Goal: Information Seeking & Learning: Learn about a topic

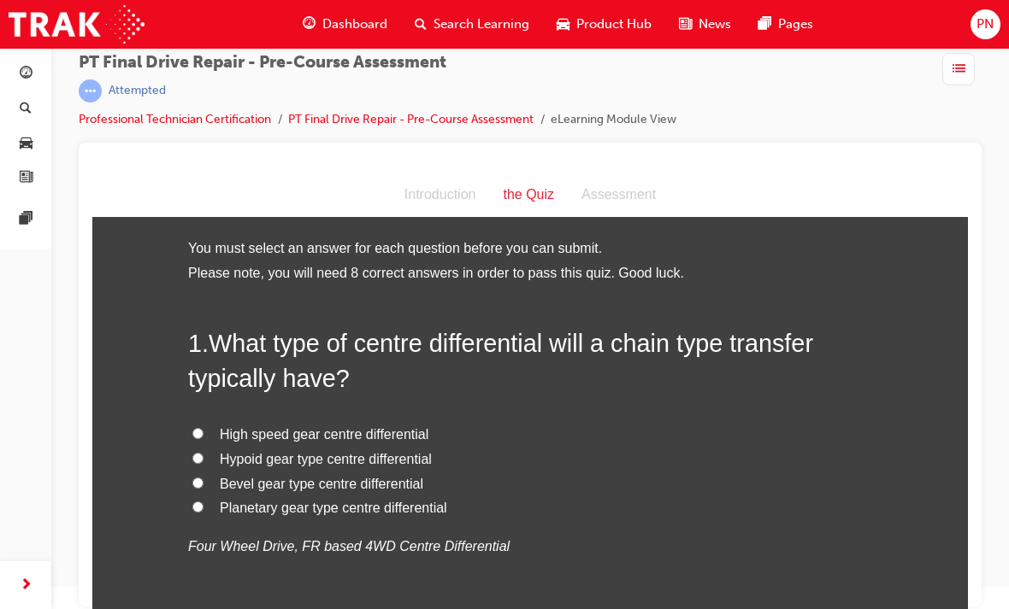
click at [192, 478] on input "Bevel gear type centre differential" at bounding box center [197, 483] width 11 height 11
radio input "true"
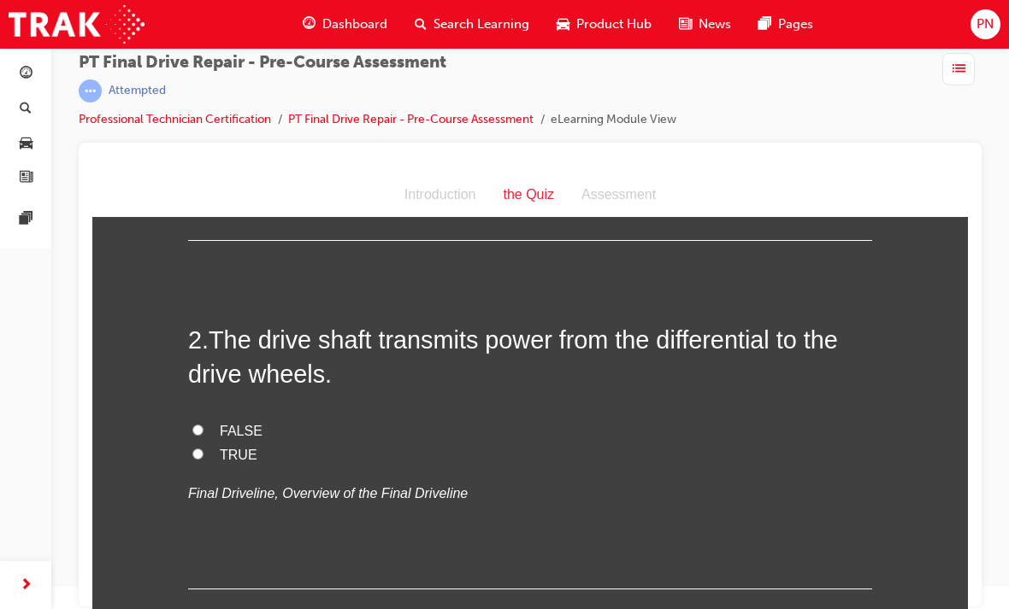
scroll to position [404, 0]
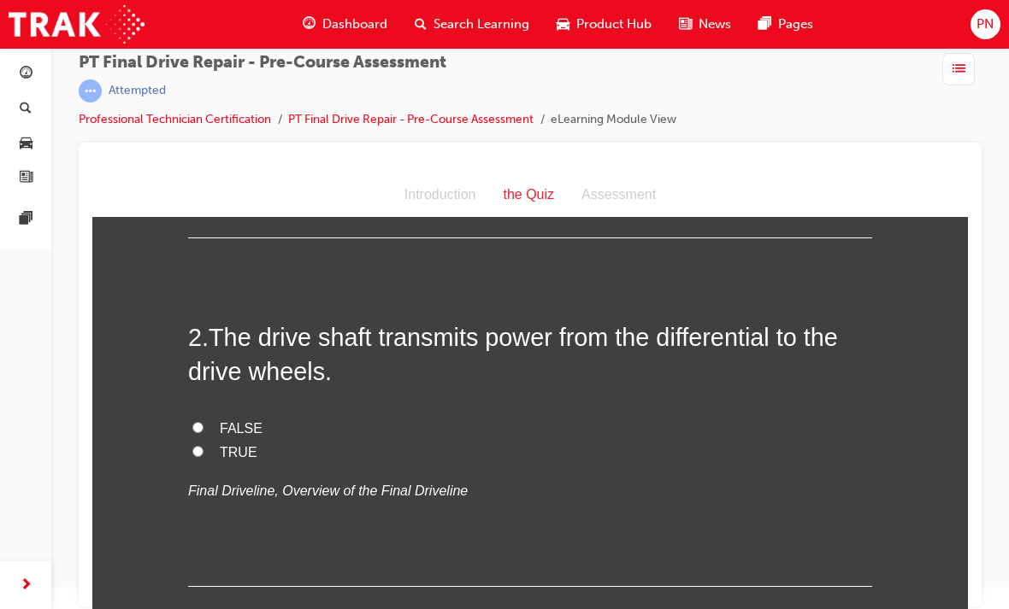
click at [197, 446] on input "TRUE" at bounding box center [197, 451] width 11 height 11
radio input "true"
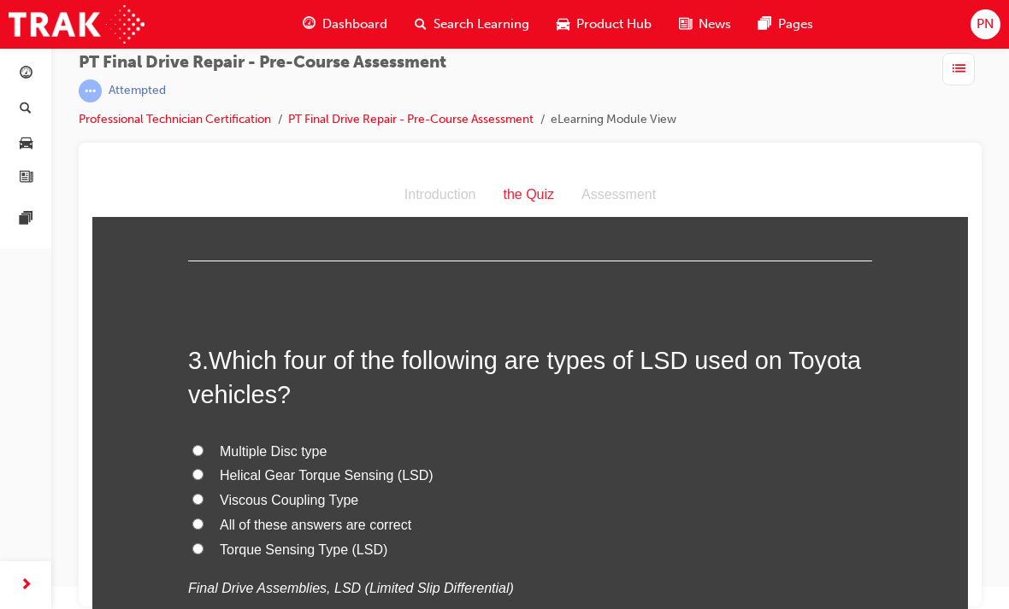
scroll to position [731, 0]
click at [192, 519] on input "All of these answers are correct" at bounding box center [197, 523] width 11 height 11
radio input "true"
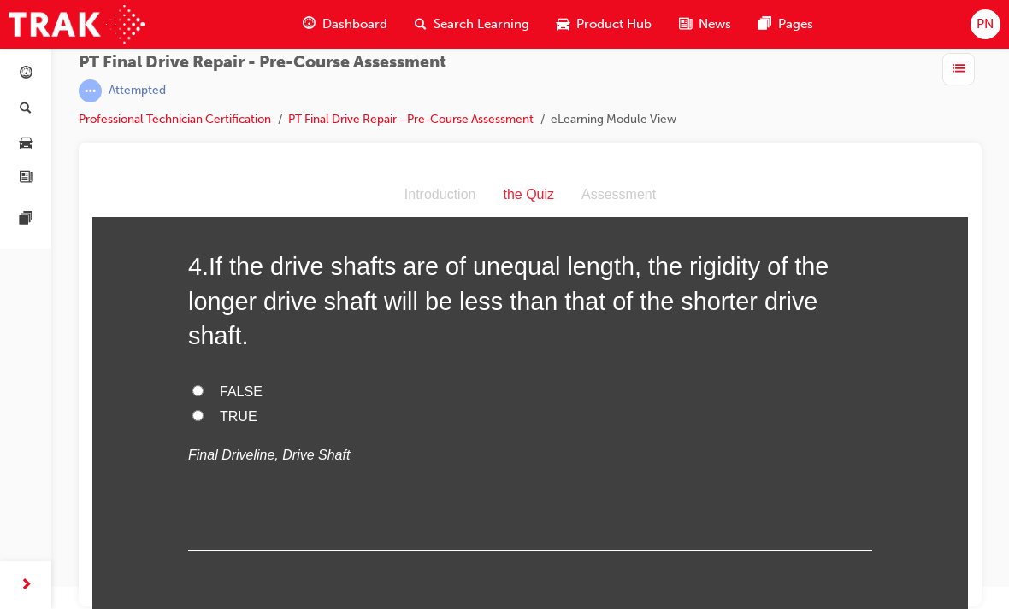
scroll to position [1247, 0]
click at [197, 409] on input "TRUE" at bounding box center [197, 414] width 11 height 11
radio input "true"
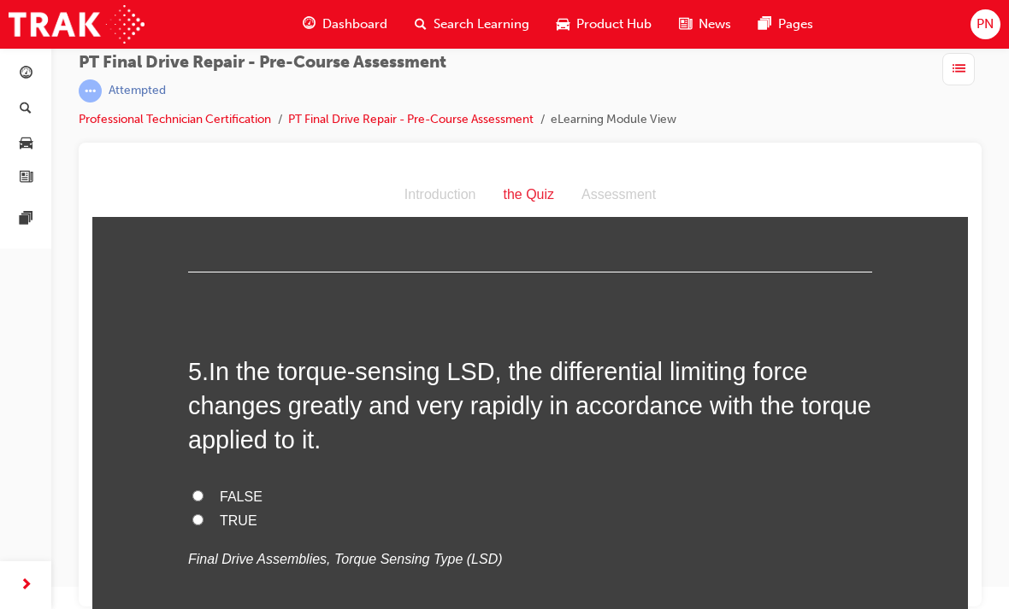
scroll to position [1526, 0]
click at [196, 514] on input "TRUE" at bounding box center [197, 519] width 11 height 11
radio input "true"
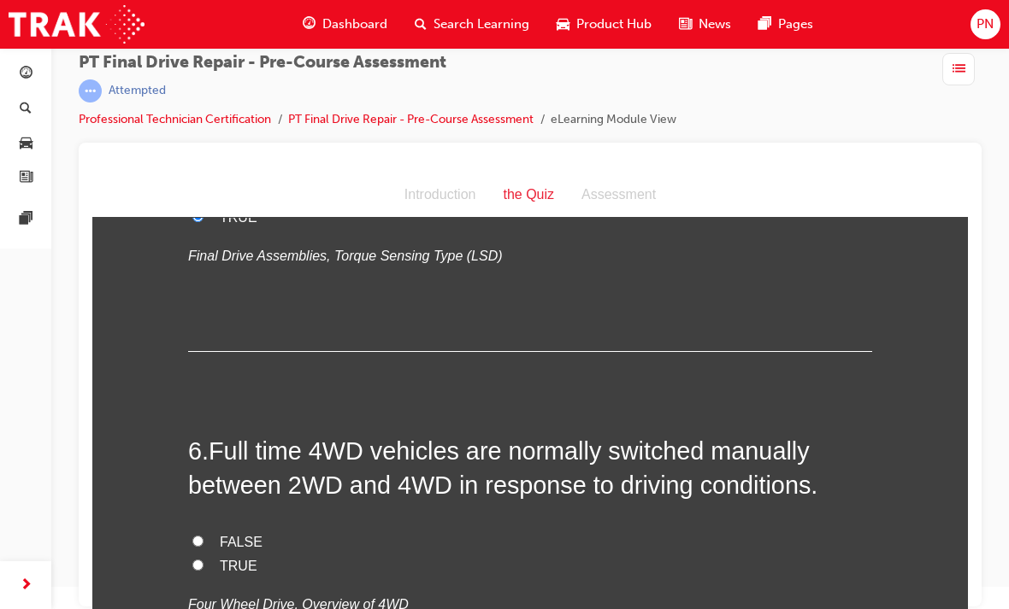
scroll to position [1891, 0]
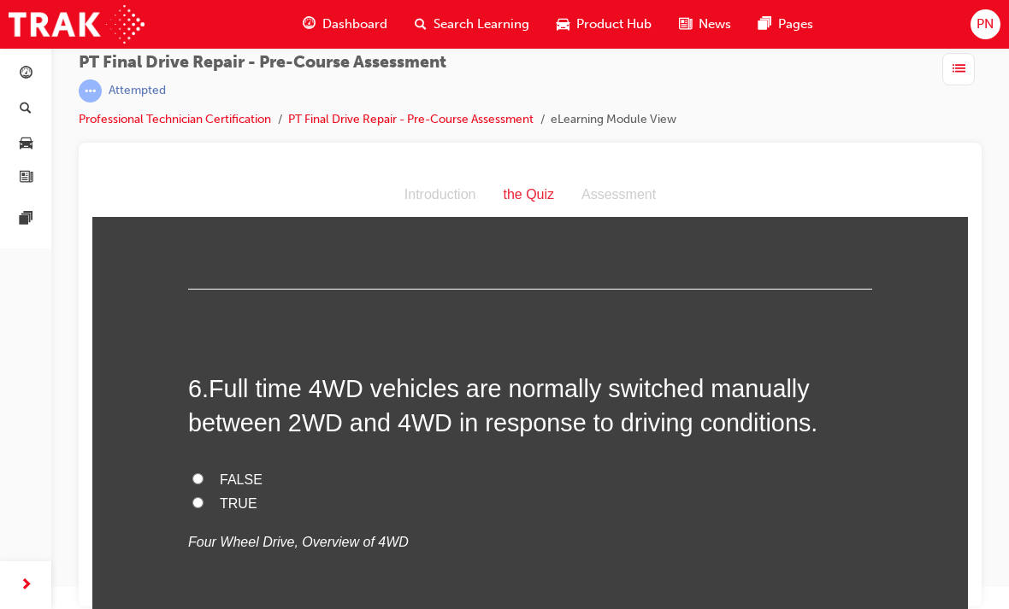
click at [199, 473] on input "FALSE" at bounding box center [197, 478] width 11 height 11
radio input "true"
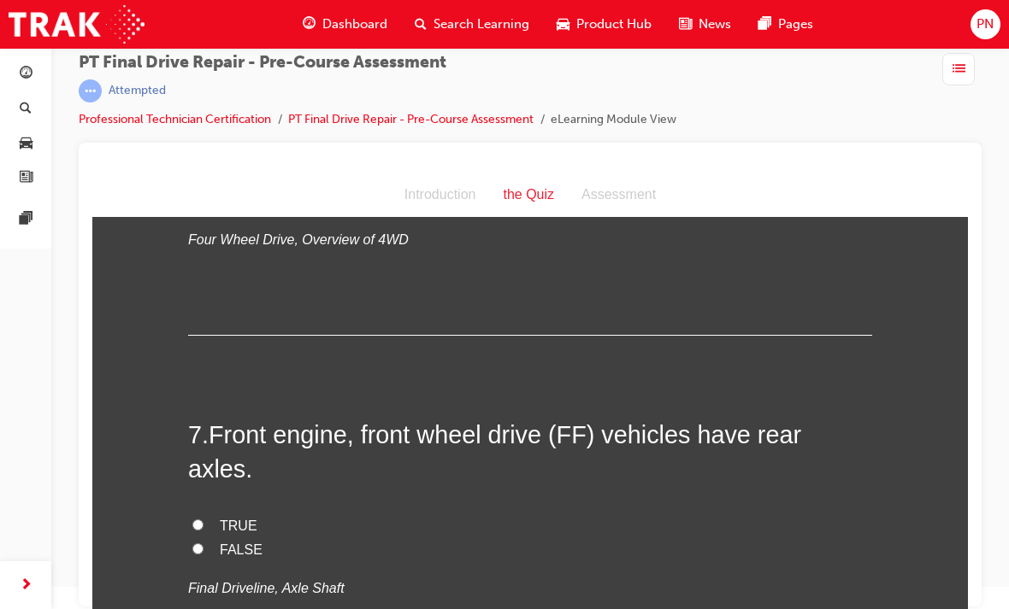
scroll to position [2192, 0]
click at [203, 520] on input "TRUE" at bounding box center [197, 525] width 11 height 11
radio input "true"
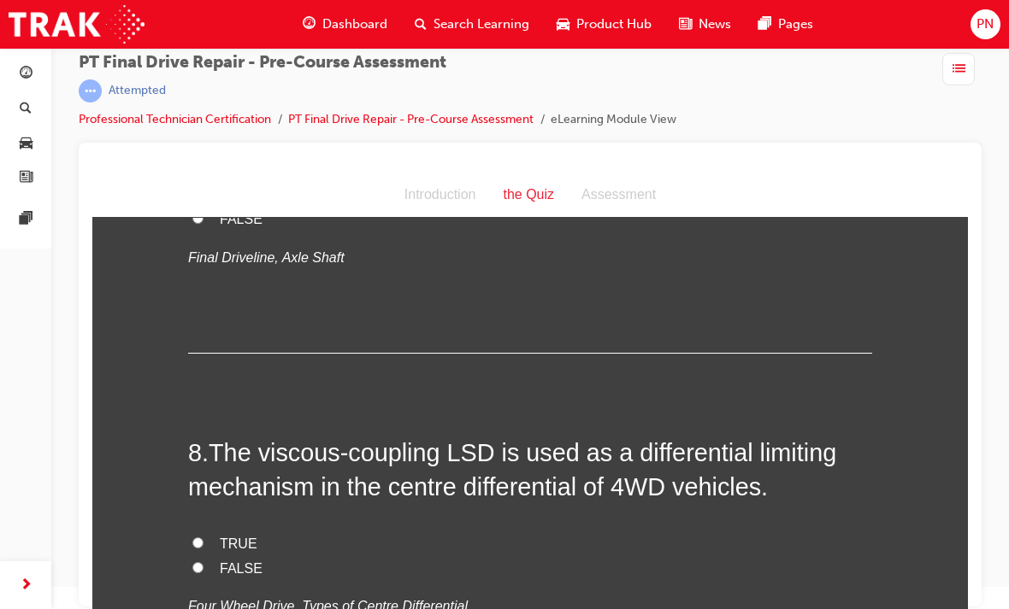
scroll to position [2525, 0]
click at [201, 537] on input "TRUE" at bounding box center [197, 542] width 11 height 11
radio input "true"
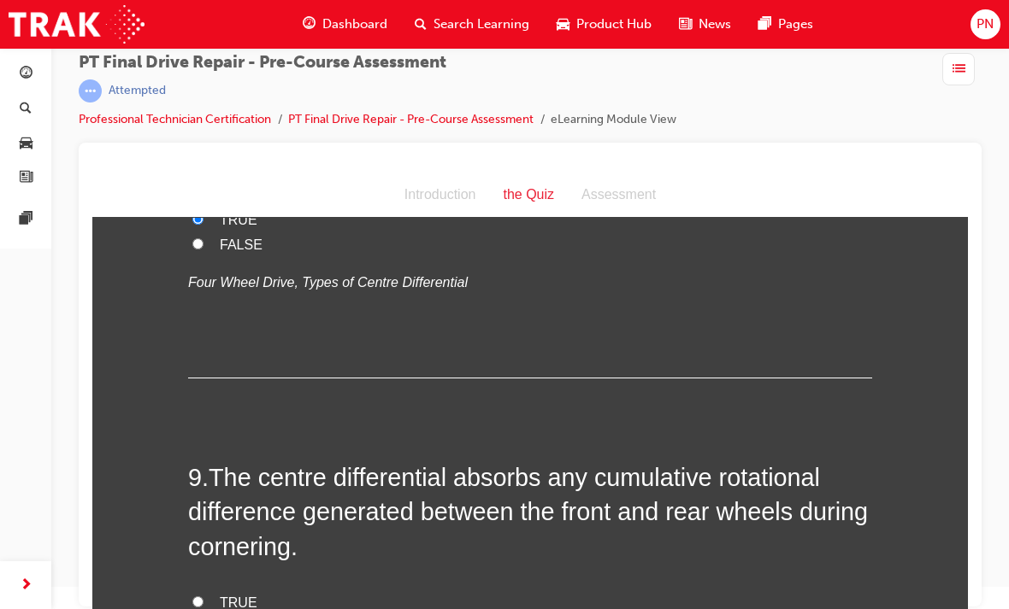
scroll to position [2851, 0]
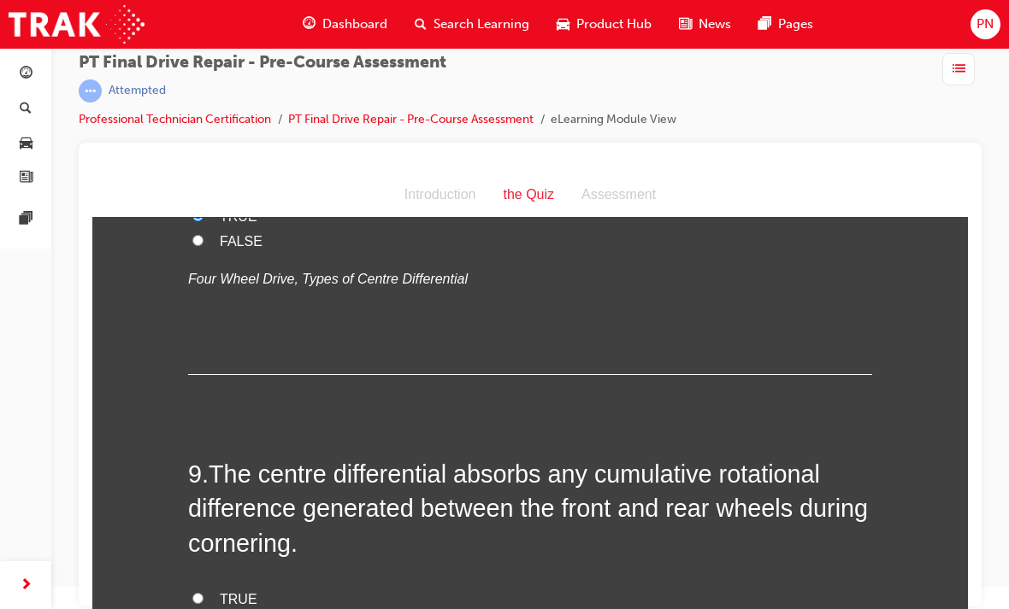
click at [201, 593] on input "TRUE" at bounding box center [197, 598] width 11 height 11
radio input "true"
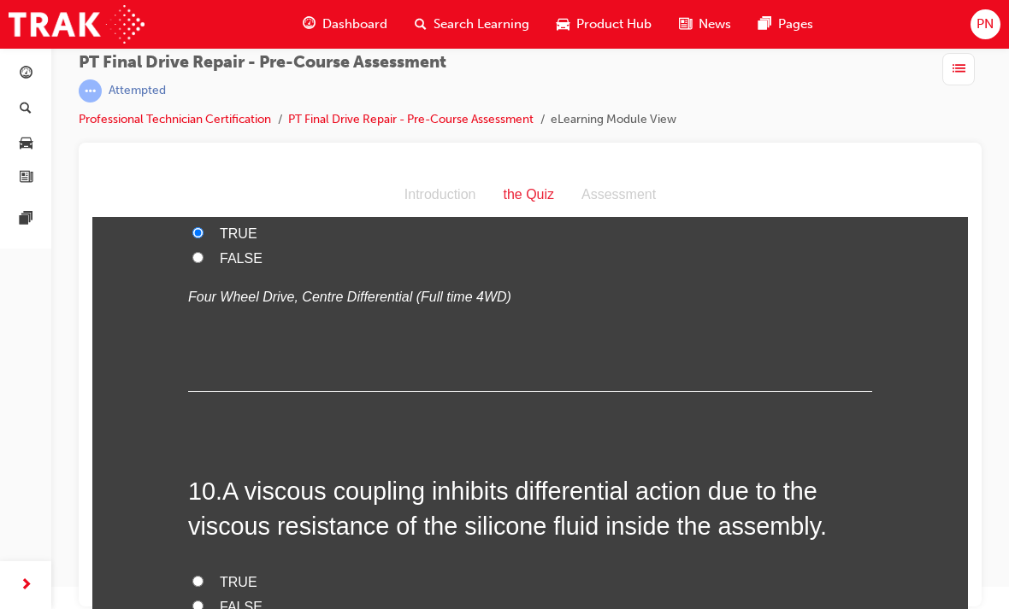
scroll to position [3238, 0]
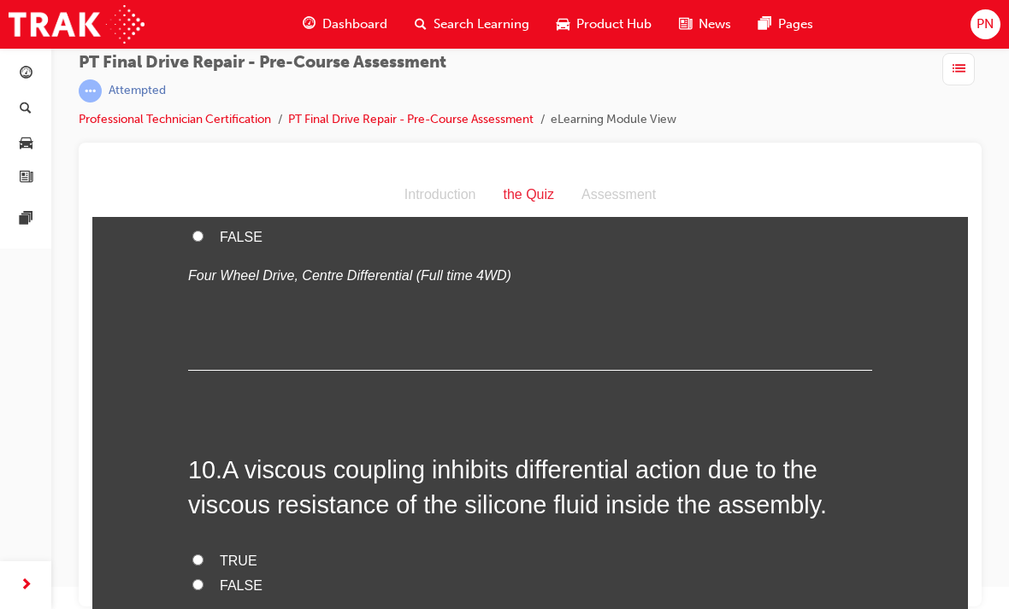
click at [200, 555] on input "TRUE" at bounding box center [197, 560] width 11 height 11
radio input "true"
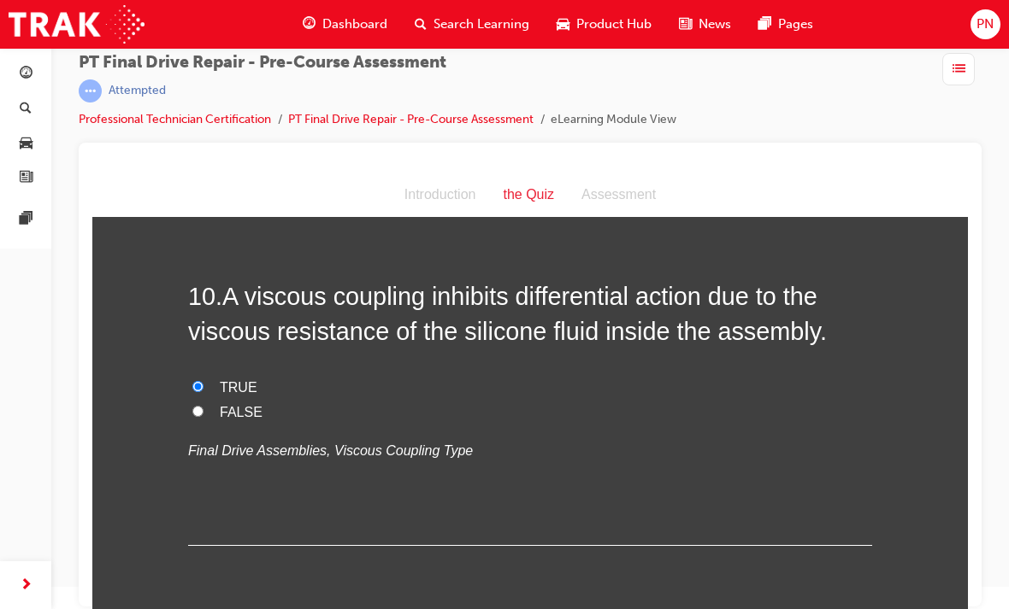
scroll to position [3411, 0]
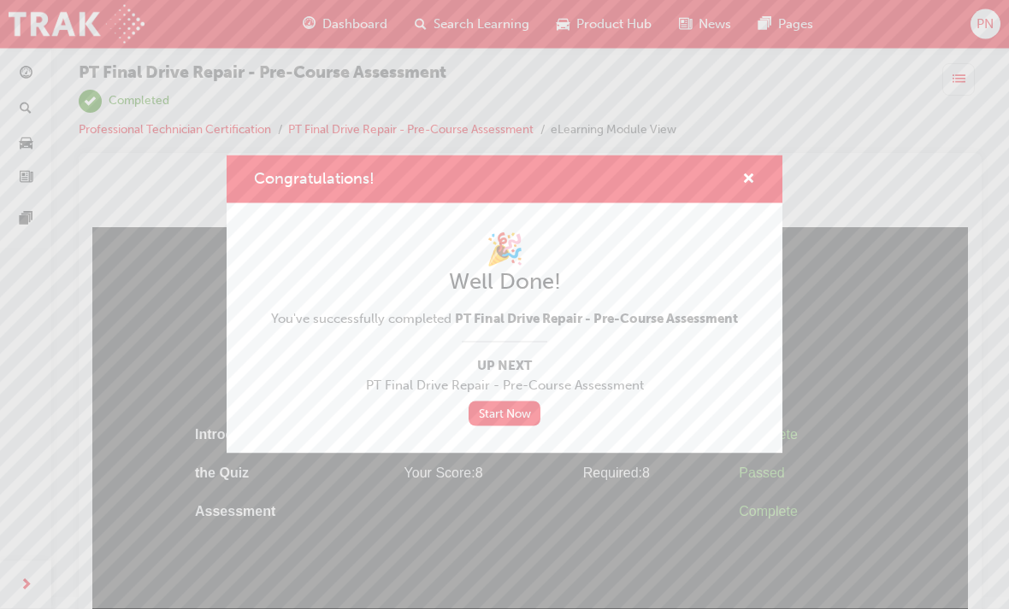
scroll to position [0, 0]
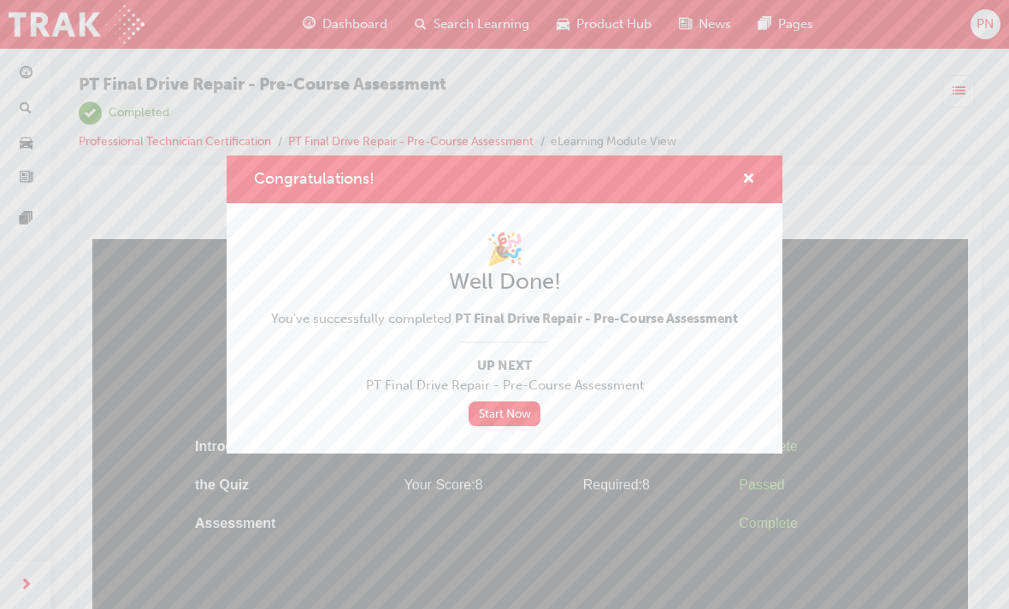
click at [736, 188] on div "Congratulations!" at bounding box center [741, 179] width 26 height 21
click at [752, 175] on span "cross-icon" at bounding box center [748, 180] width 13 height 15
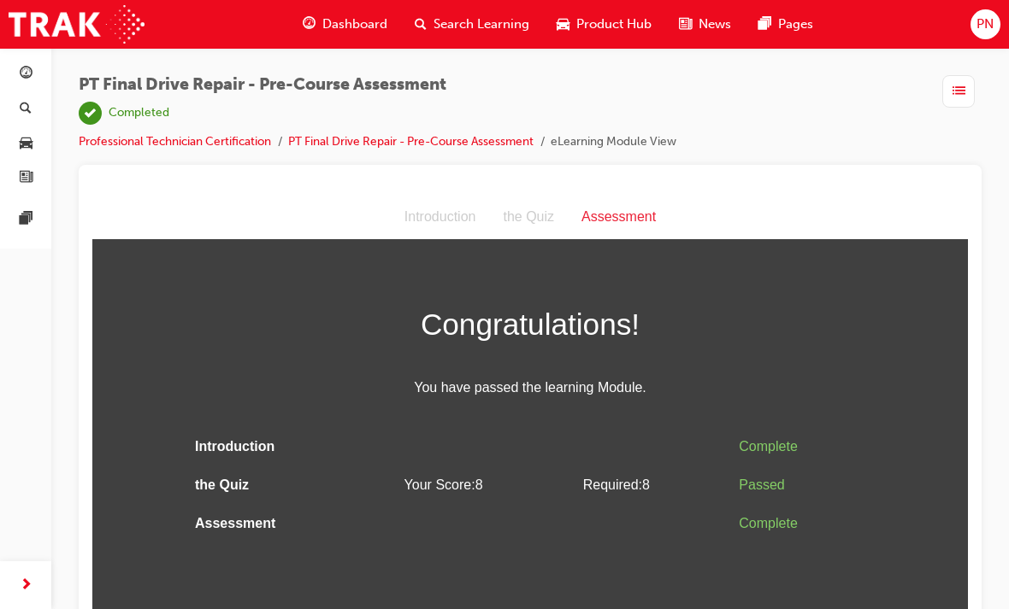
click at [363, 40] on div "Dashboard" at bounding box center [345, 24] width 112 height 35
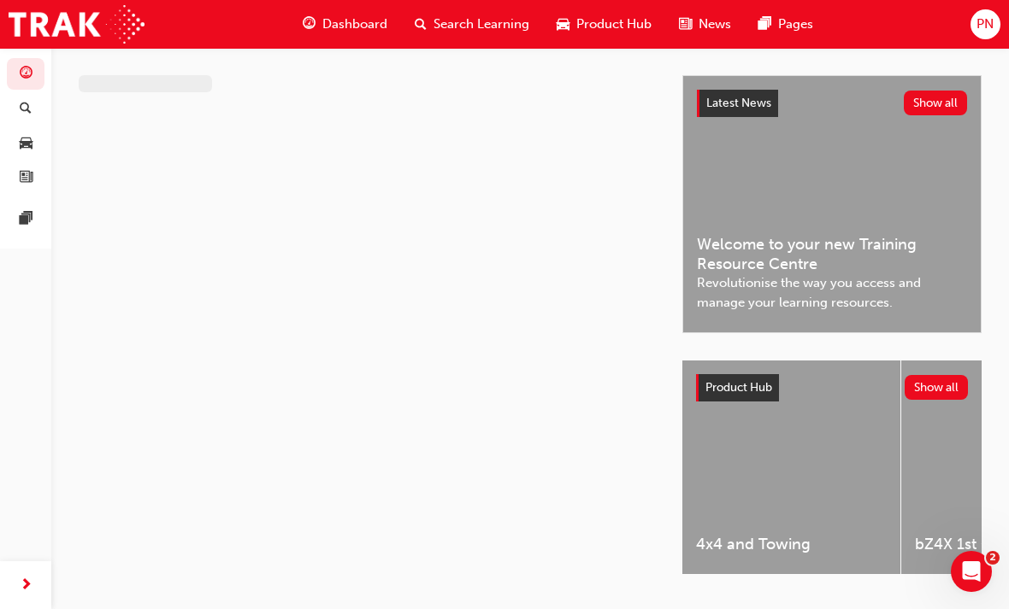
click at [328, 18] on span "Dashboard" at bounding box center [354, 25] width 65 height 20
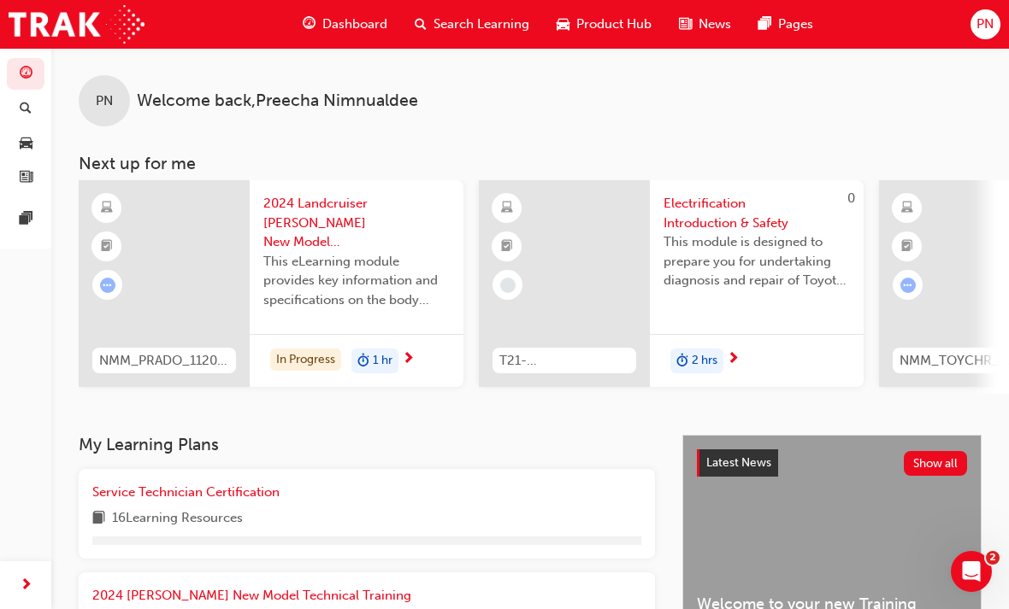
click at [338, 16] on span "Dashboard" at bounding box center [354, 25] width 65 height 20
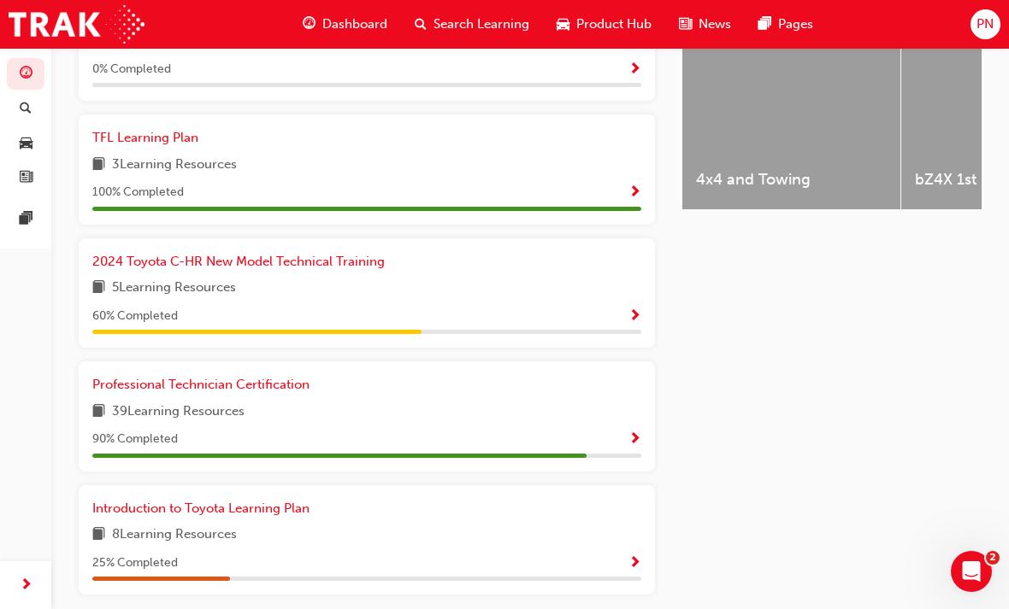
scroll to position [727, 0]
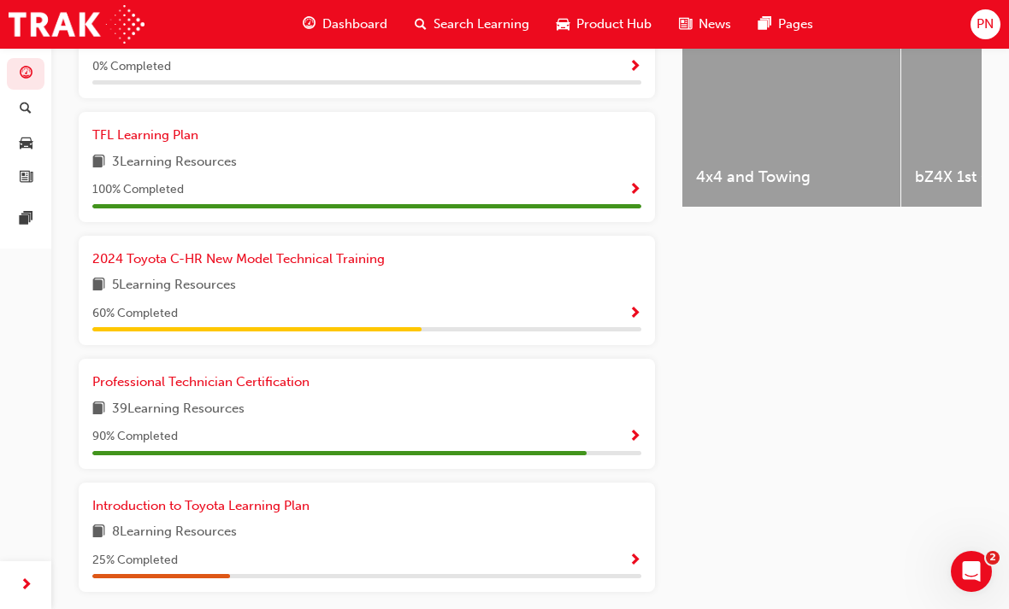
click at [622, 426] on div "90 % Completed" at bounding box center [366, 436] width 549 height 21
click at [639, 430] on span "Show Progress" at bounding box center [634, 437] width 13 height 15
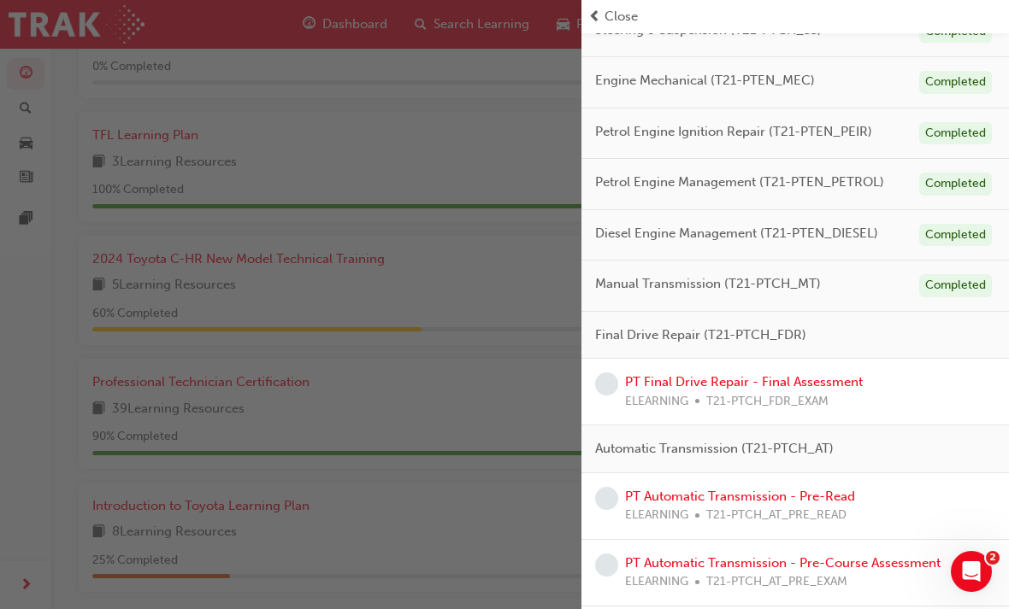
scroll to position [419, 0]
click at [756, 375] on link "PT Final Drive Repair - Final Assessment" at bounding box center [744, 382] width 238 height 15
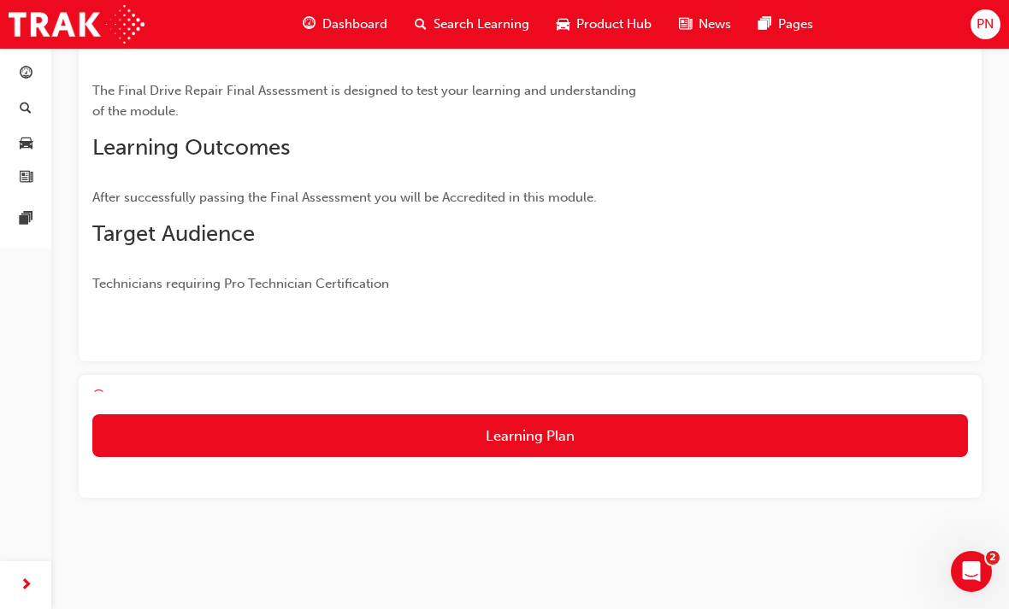
scroll to position [97, 0]
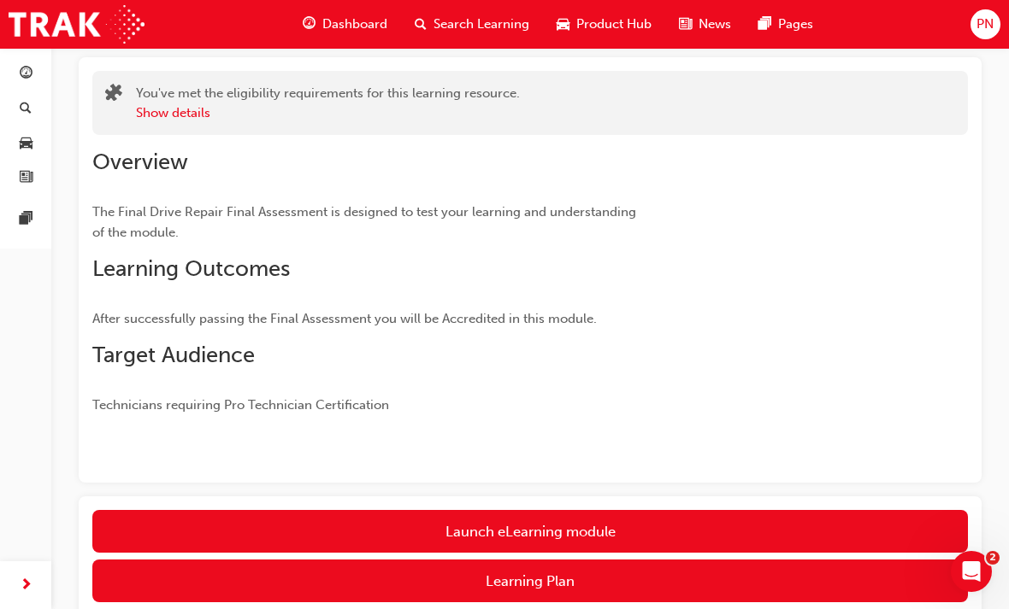
click at [550, 491] on div "You've met the eligibility requirements for this learning resource. Show detail…" at bounding box center [530, 372] width 903 height 631
click at [539, 511] on link "Launch eLearning module" at bounding box center [529, 531] width 875 height 43
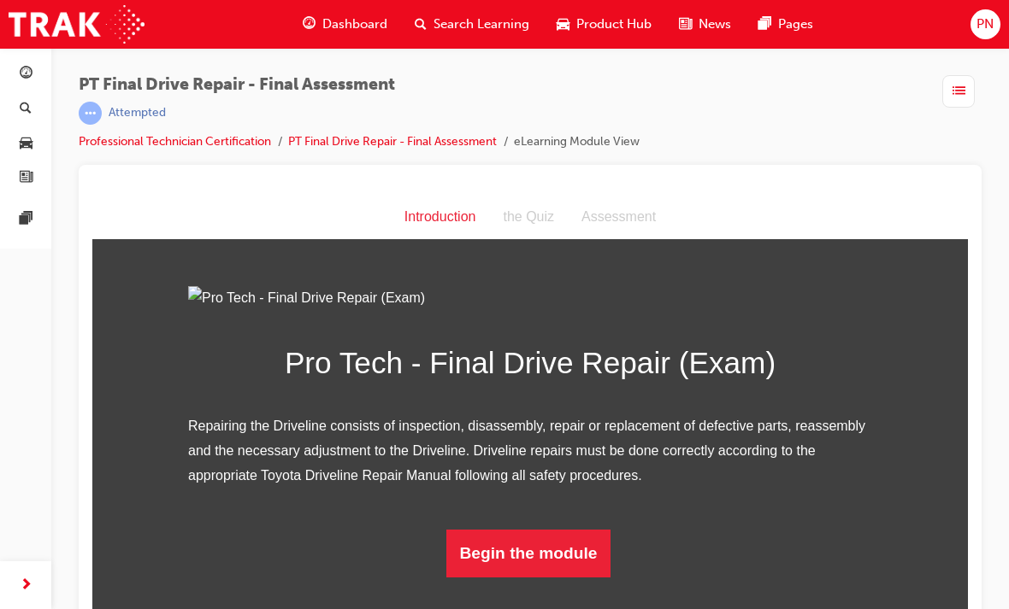
scroll to position [22, 0]
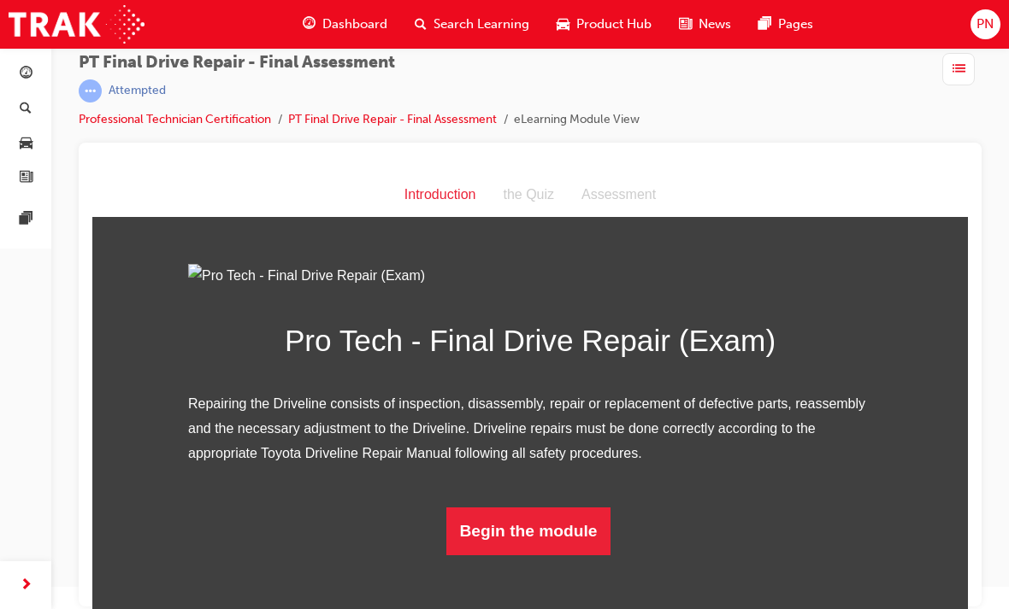
click at [530, 556] on button "Begin the module" at bounding box center [528, 532] width 165 height 48
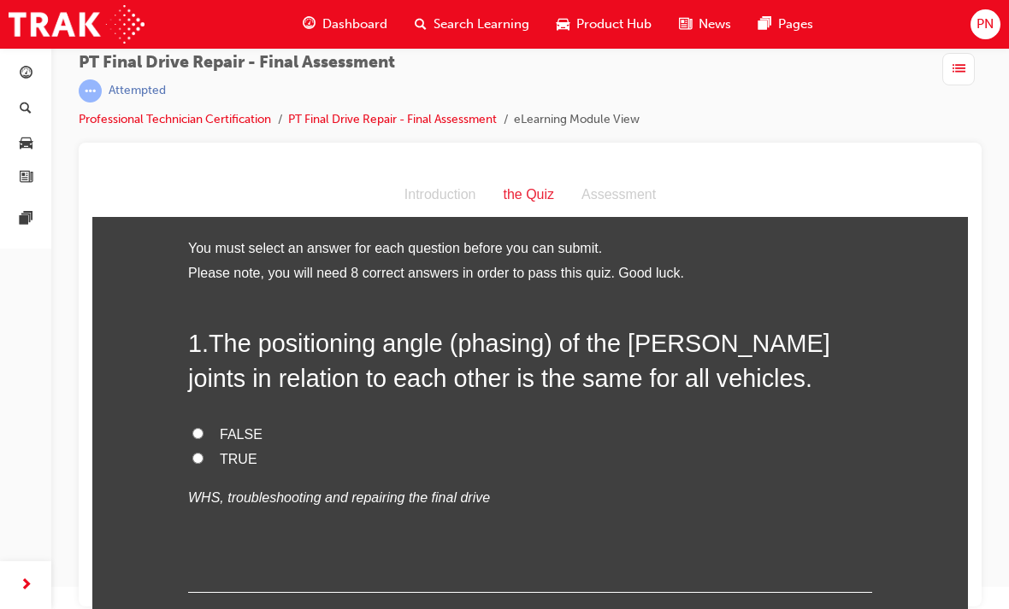
click at [205, 430] on label "FALSE" at bounding box center [530, 435] width 684 height 25
click at [203, 430] on input "FALSE" at bounding box center [197, 433] width 11 height 11
radio input "true"
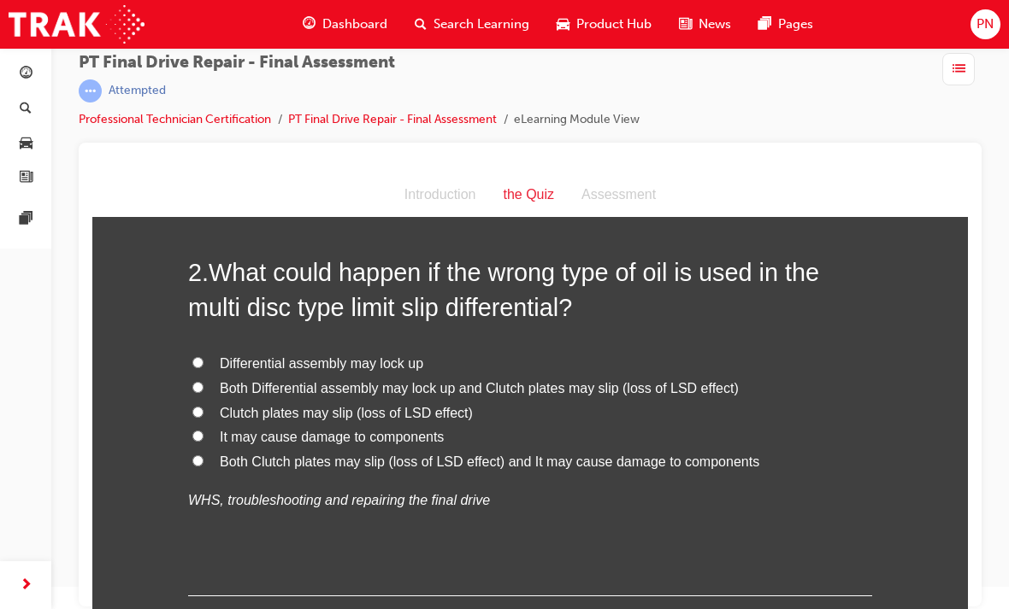
scroll to position [421, 0]
click at [194, 386] on input "Both Differential assembly may lock up and Clutch plates may slip (loss of LSD …" at bounding box center [197, 386] width 11 height 11
radio input "true"
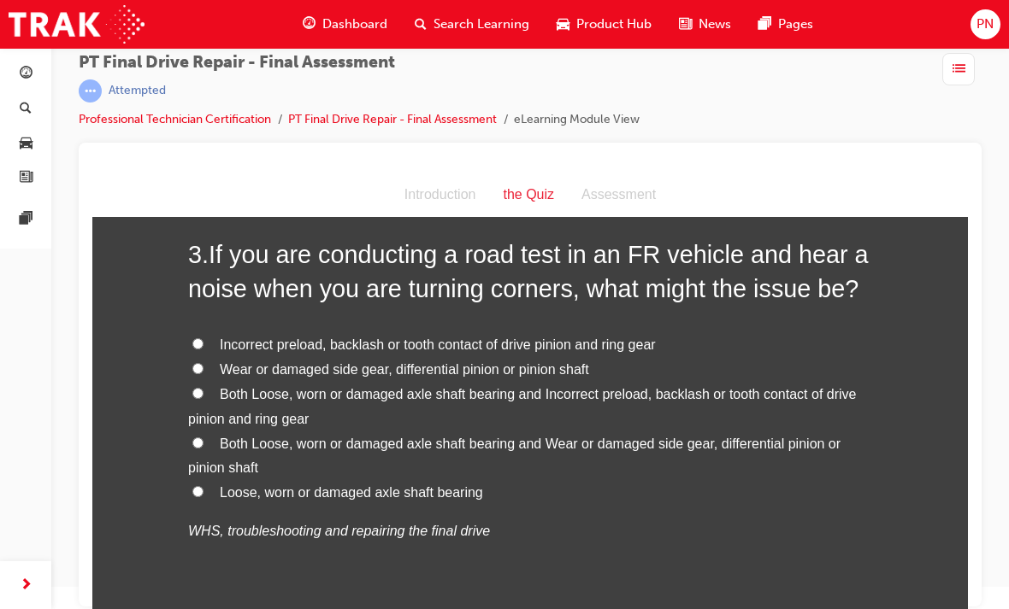
scroll to position [862, 0]
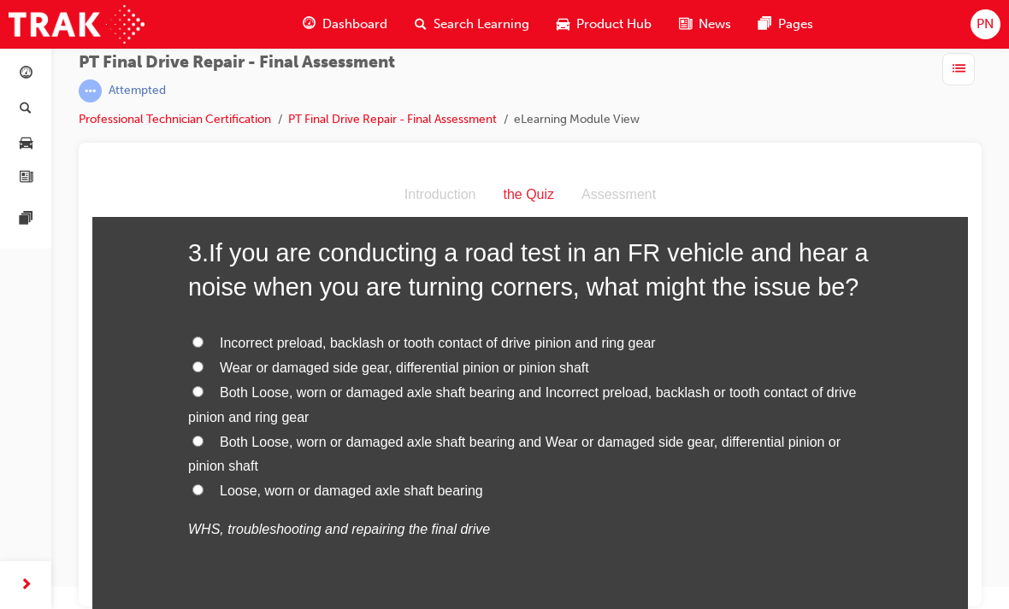
click at [200, 436] on input "Both Loose, worn or damaged axle shaft bearing and Wear or damaged side gear, d…" at bounding box center [197, 441] width 11 height 11
radio input "true"
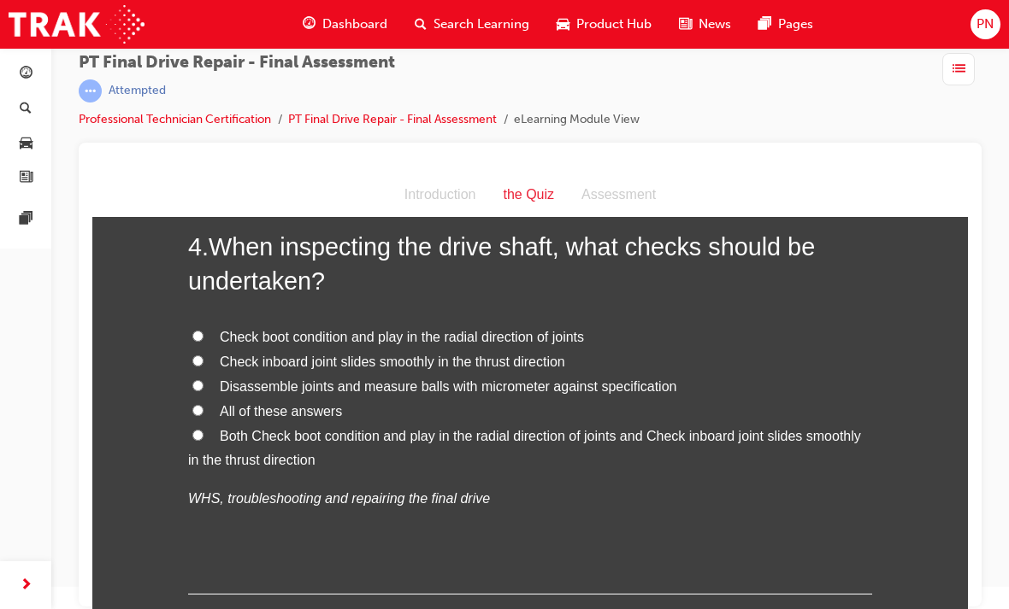
scroll to position [1341, 0]
click at [197, 404] on input "All of these answers" at bounding box center [197, 409] width 11 height 11
radio input "true"
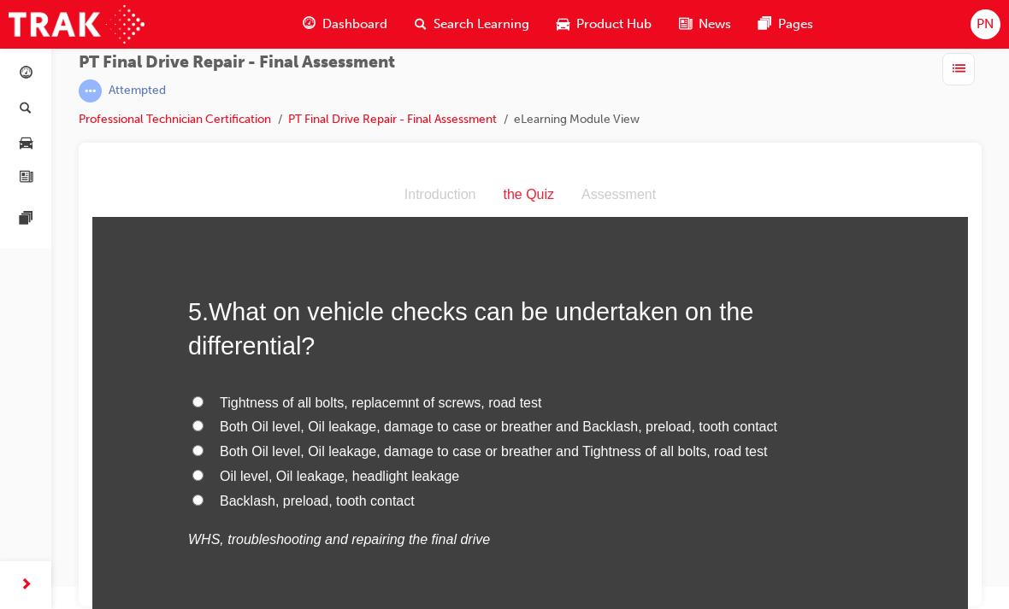
scroll to position [1726, 0]
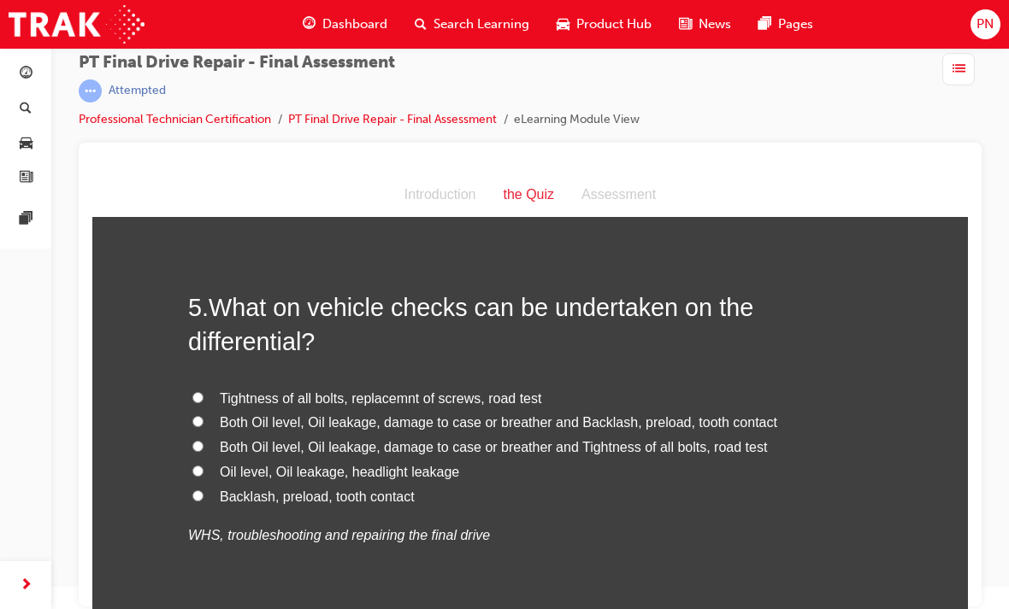
click at [200, 416] on input "Both Oil level, Oil leakage, damage to case or breather and Backlash, preload, …" at bounding box center [197, 421] width 11 height 11
radio input "true"
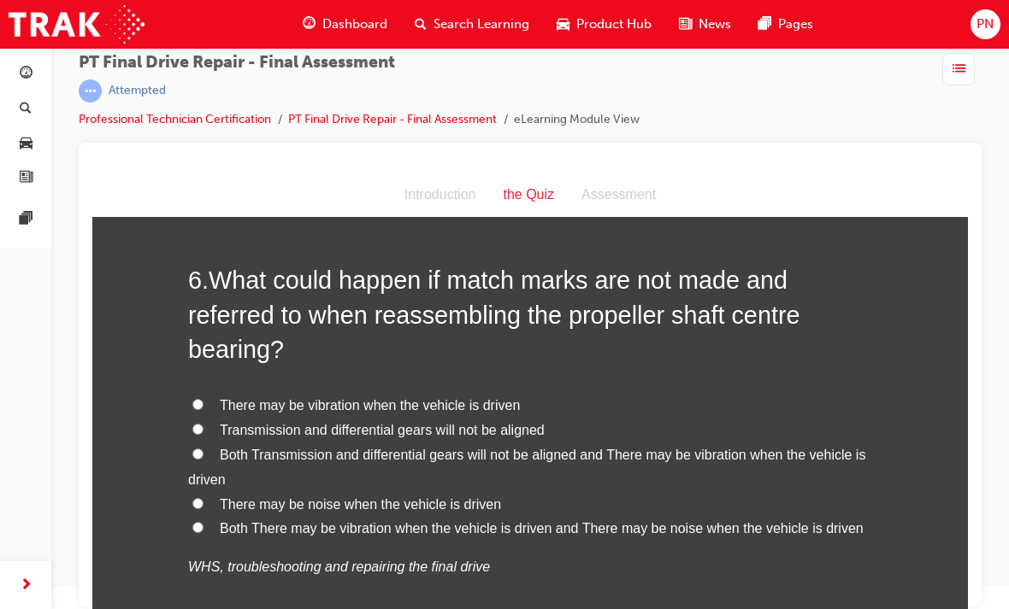
scroll to position [2178, 0]
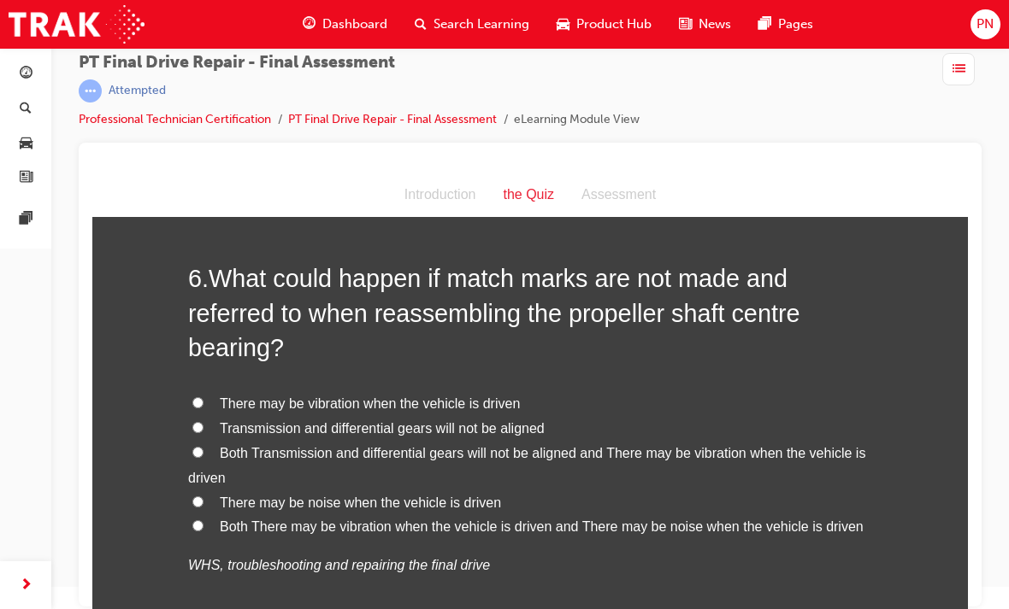
click at [197, 520] on input "Both There may be vibration when the vehicle is driven and There may be noise w…" at bounding box center [197, 525] width 11 height 11
radio input "true"
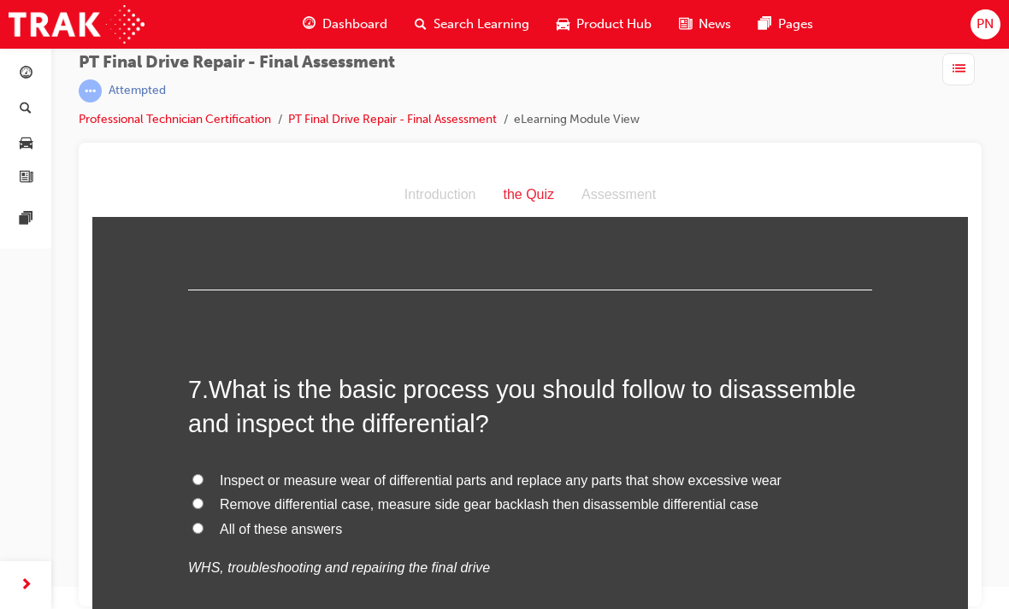
scroll to position [2553, 0]
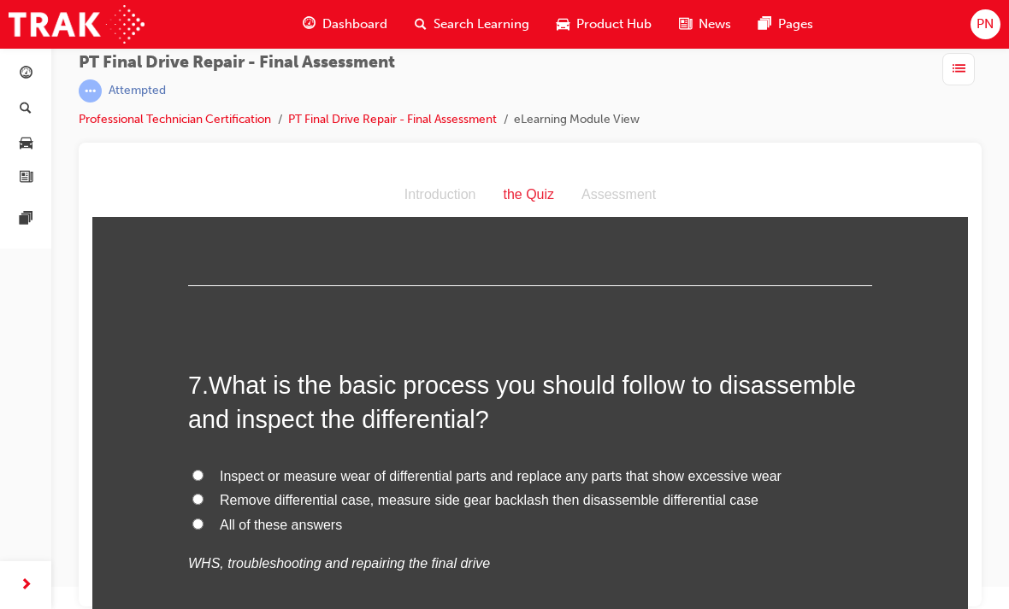
click at [194, 519] on input "All of these answers" at bounding box center [197, 524] width 11 height 11
radio input "true"
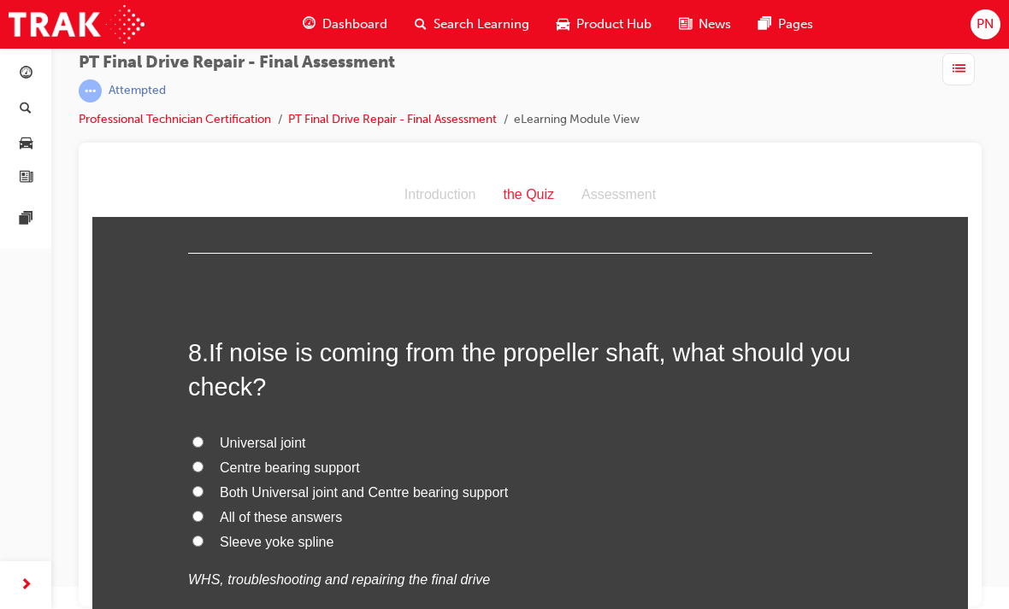
scroll to position [2963, 0]
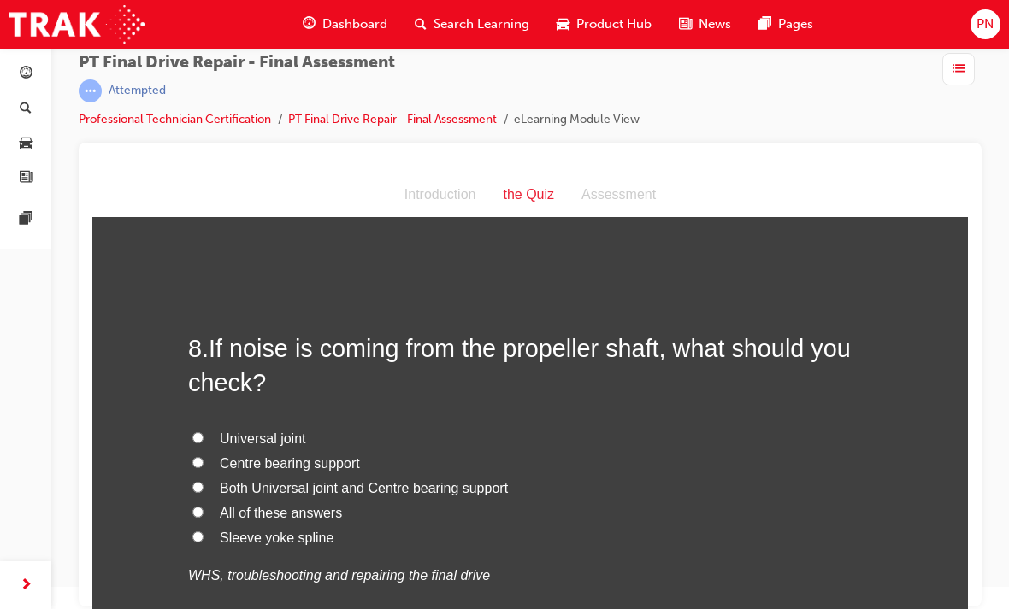
click at [199, 482] on input "Both Universal joint and Centre bearing support" at bounding box center [197, 487] width 11 height 11
radio input "true"
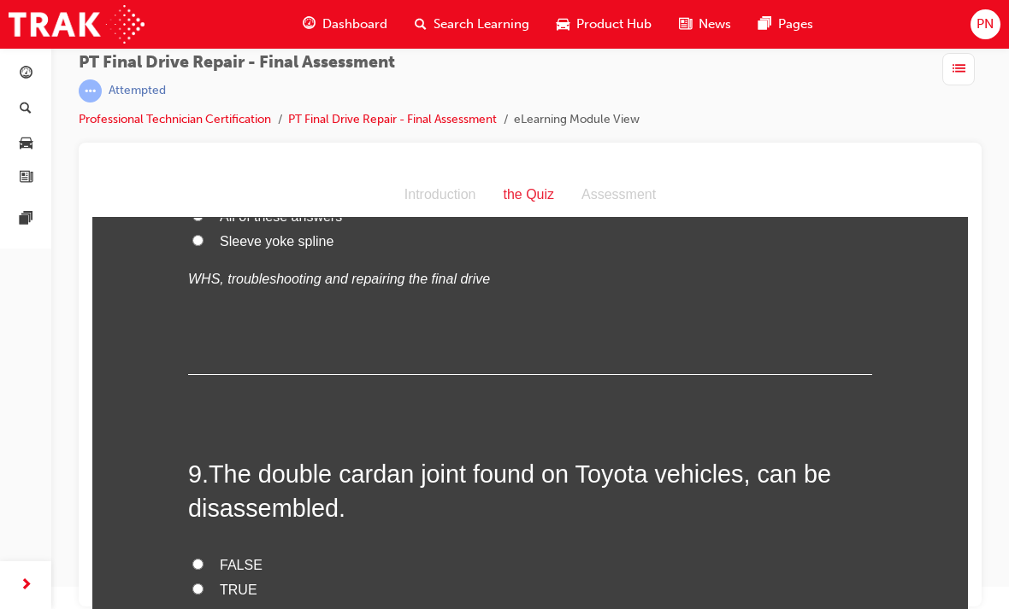
scroll to position [3272, 0]
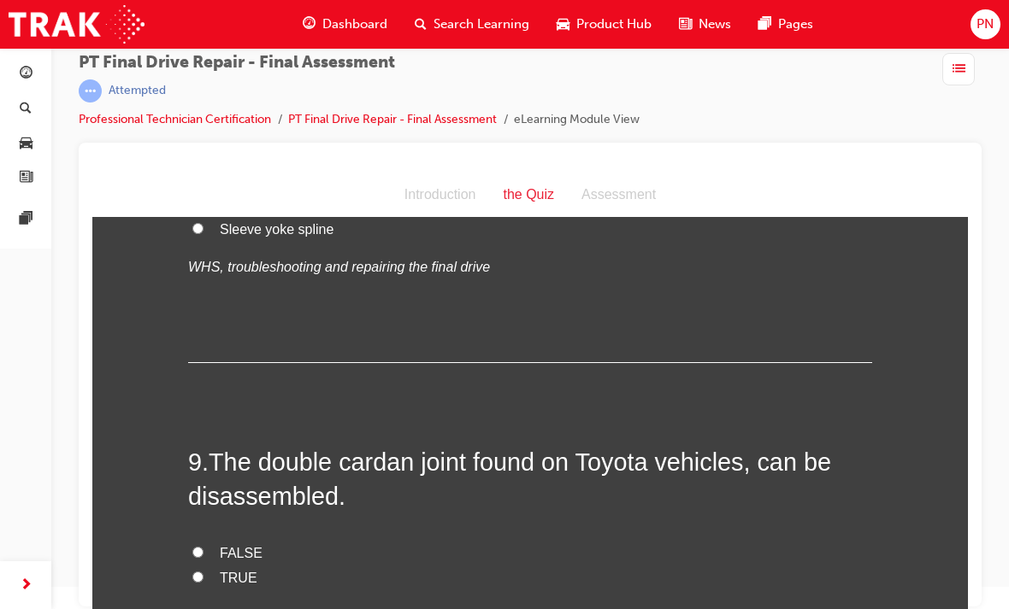
click at [194, 567] on label "TRUE" at bounding box center [530, 579] width 684 height 25
click at [194, 572] on input "TRUE" at bounding box center [197, 577] width 11 height 11
radio input "true"
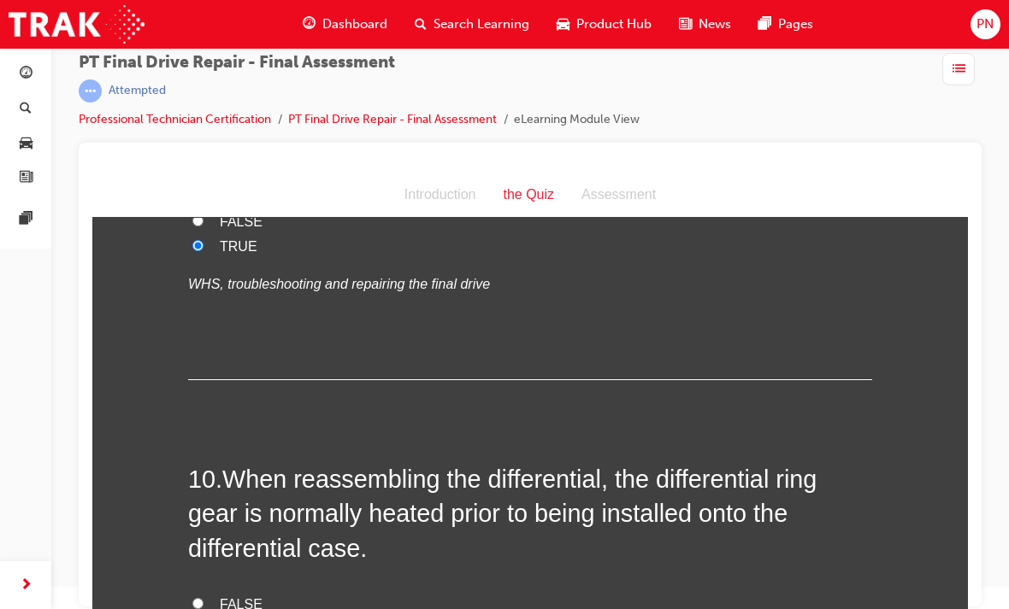
scroll to position [3608, 0]
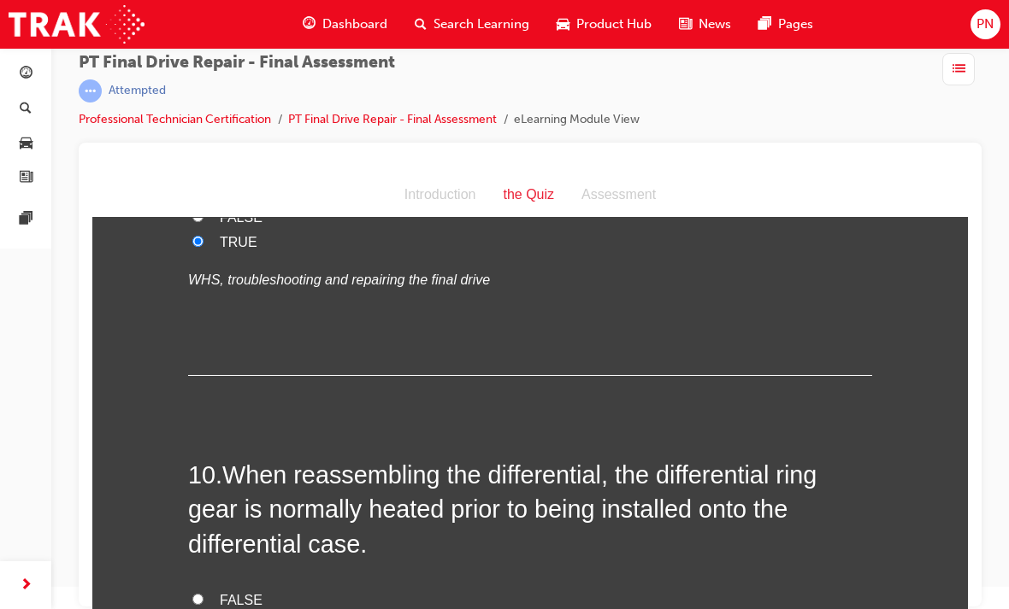
radio input "true"
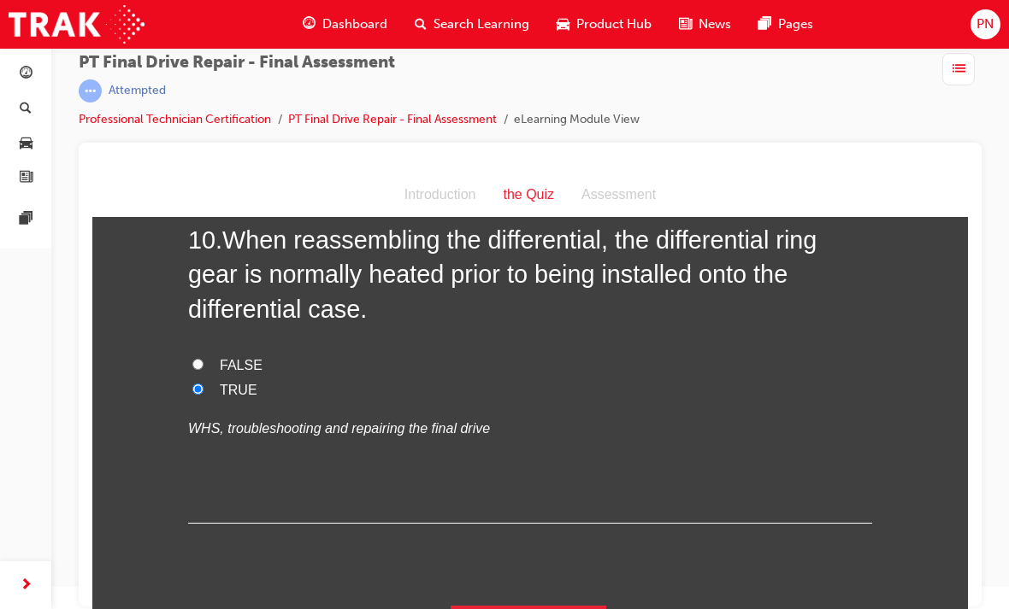
scroll to position [3842, 0]
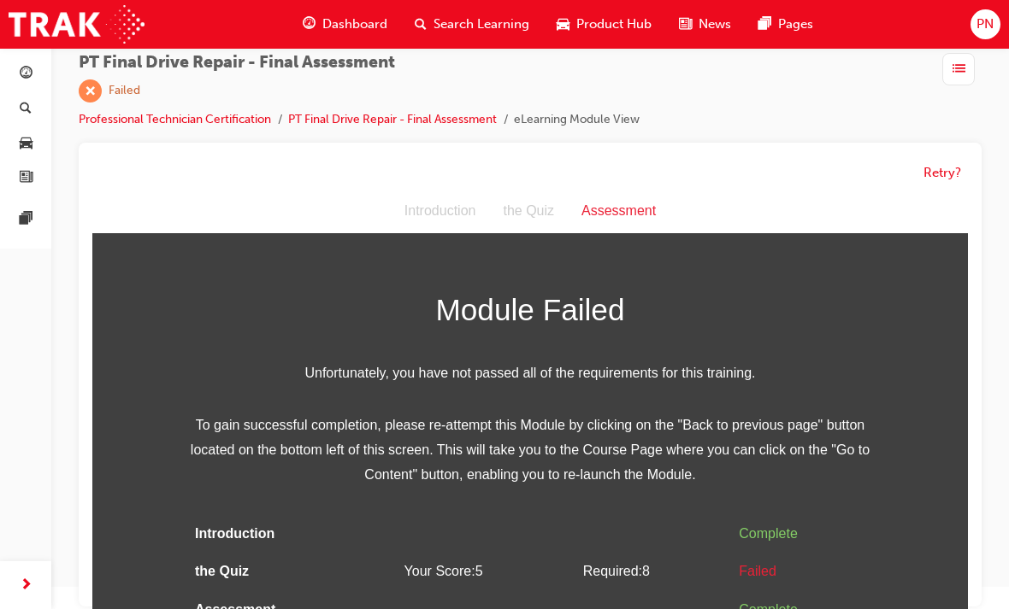
scroll to position [5, 0]
